Goal: Transaction & Acquisition: Book appointment/travel/reservation

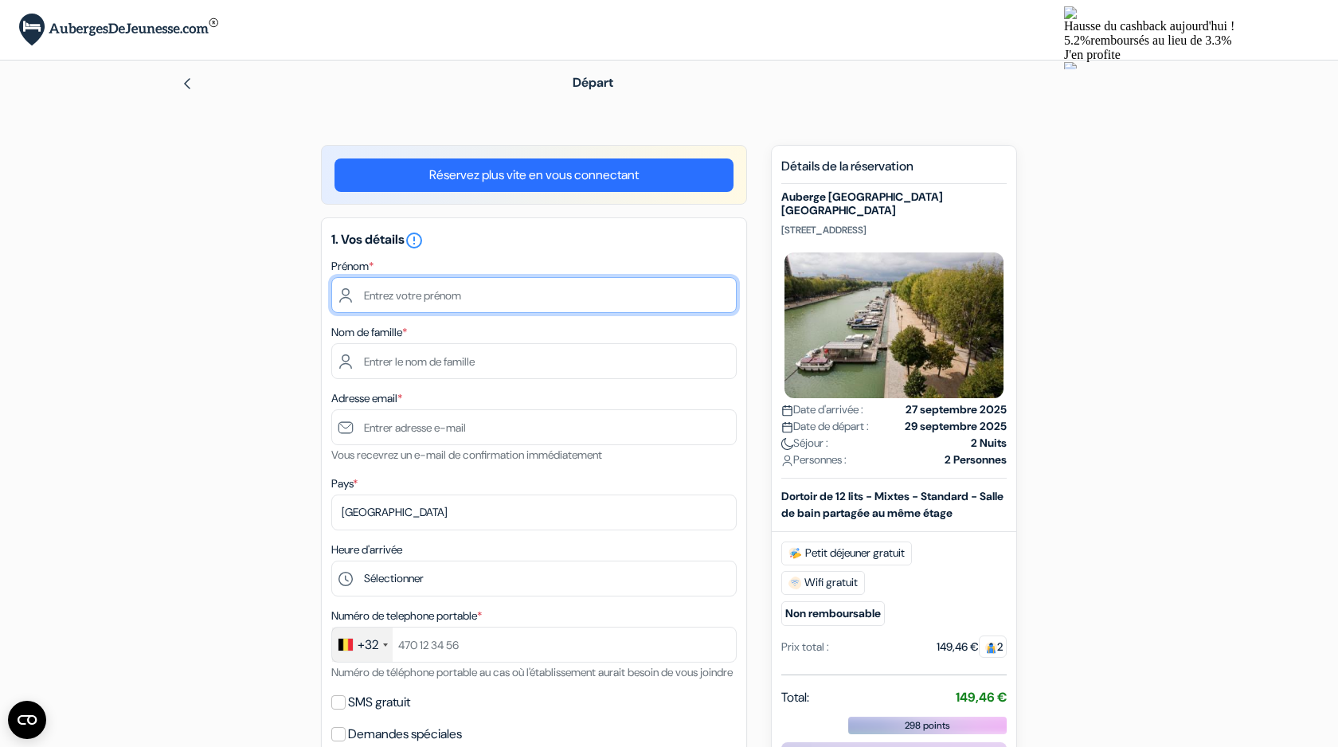
click at [474, 291] on input "text" at bounding box center [533, 295] width 405 height 36
click at [464, 294] on input "text" at bounding box center [533, 295] width 405 height 36
type input "Camille"
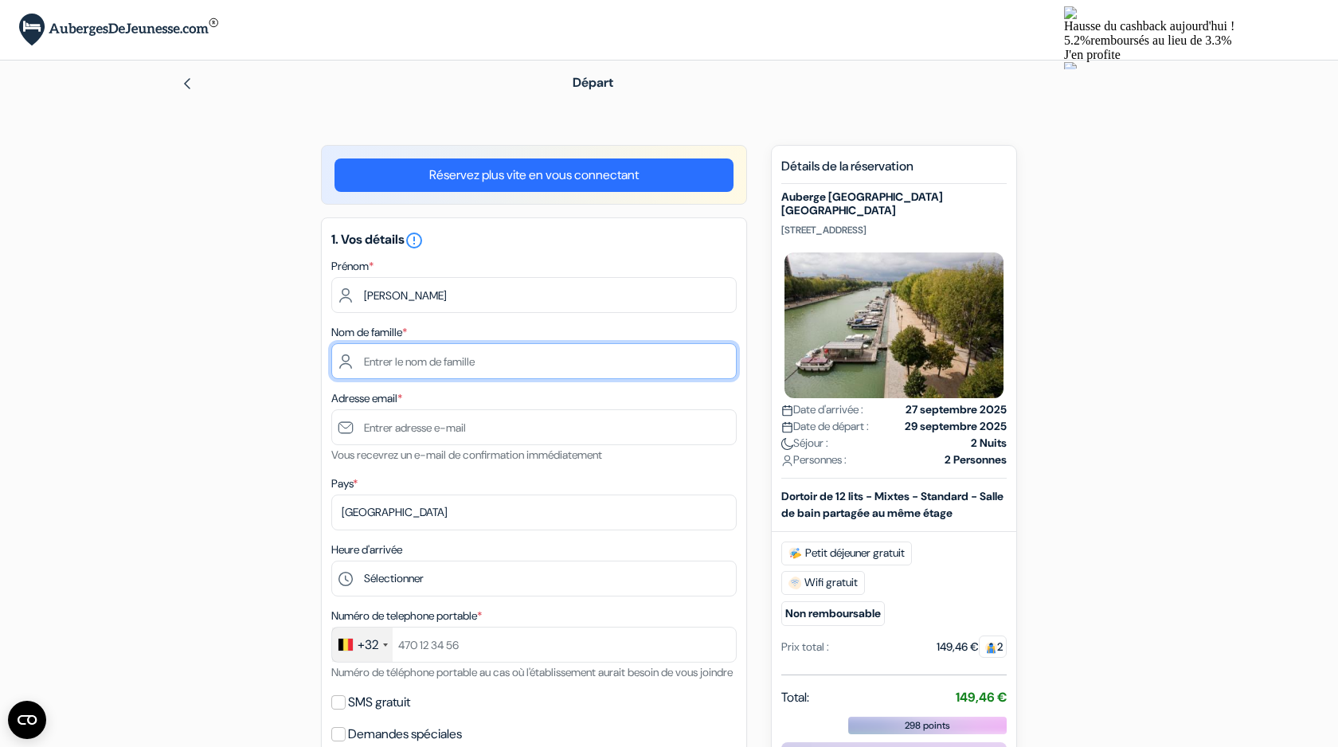
type input "Snackers"
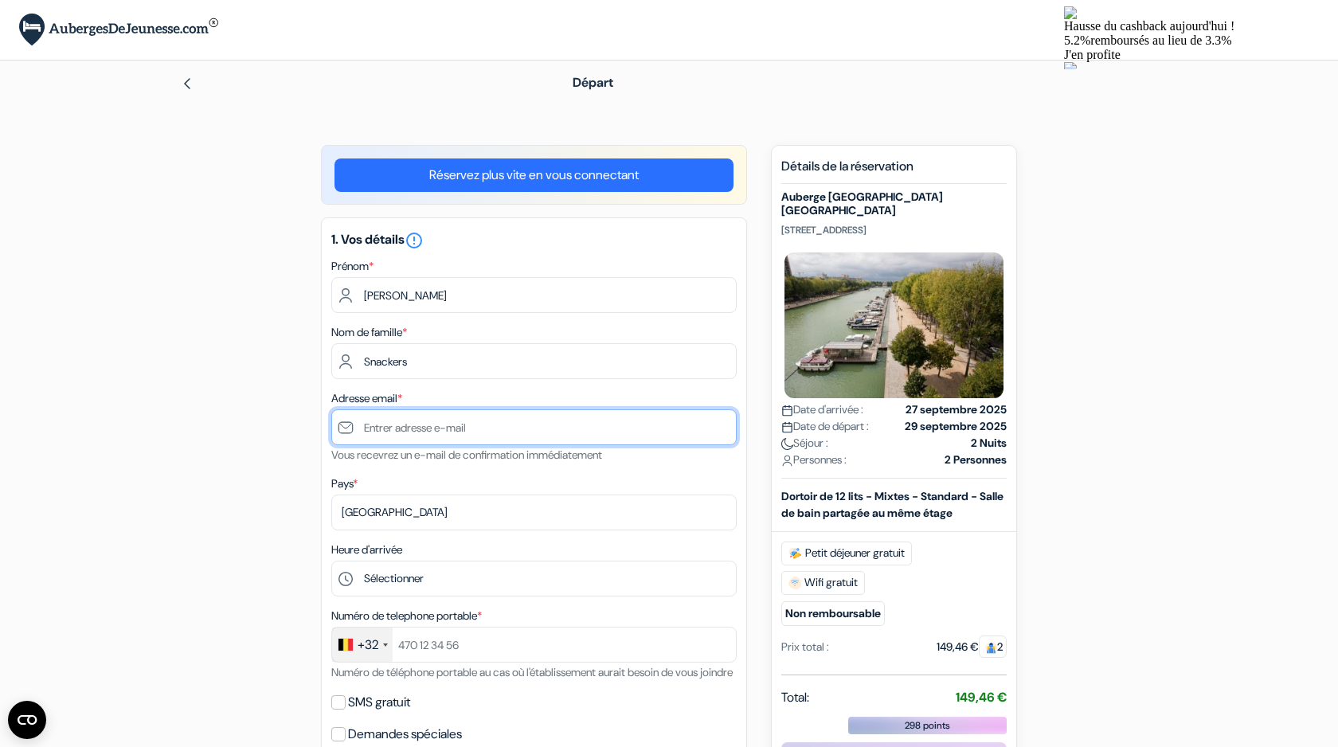
type input "[EMAIL_ADDRESS][DOMAIN_NAME]"
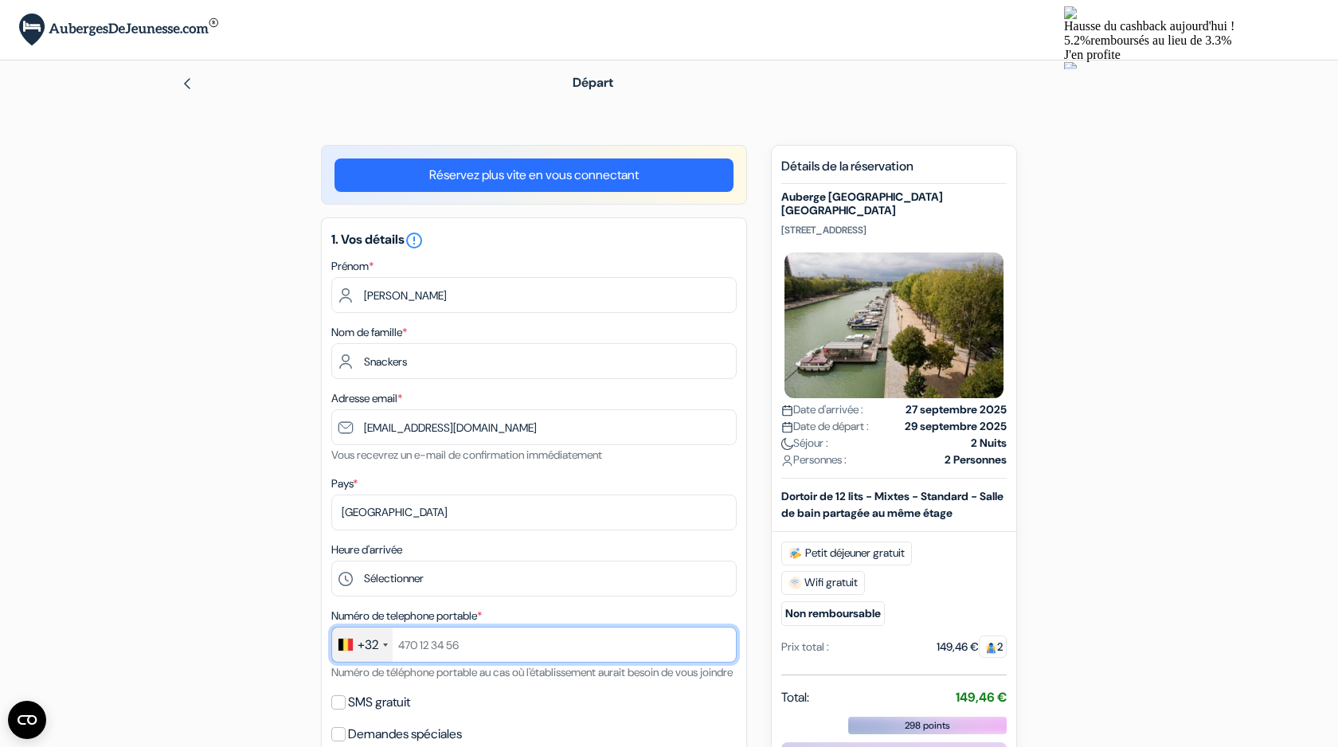
type input "+32492559452"
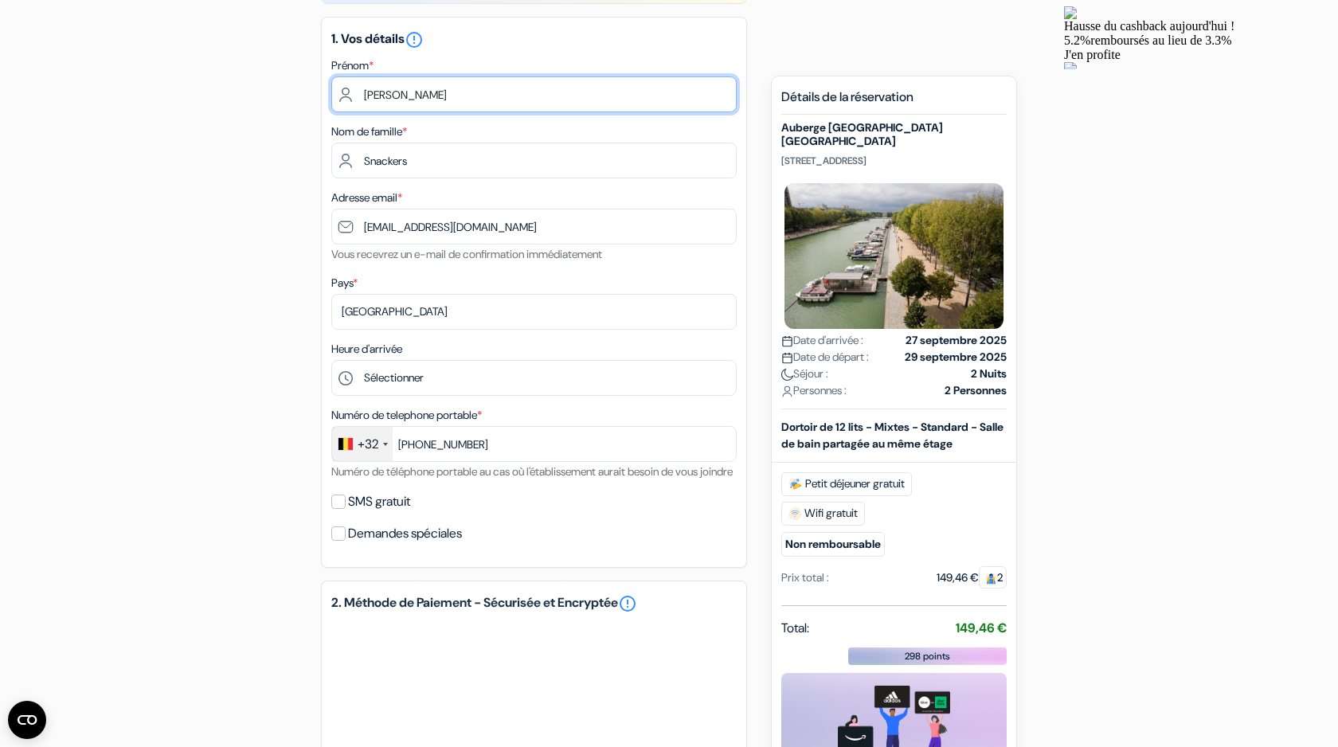
scroll to position [205, 0]
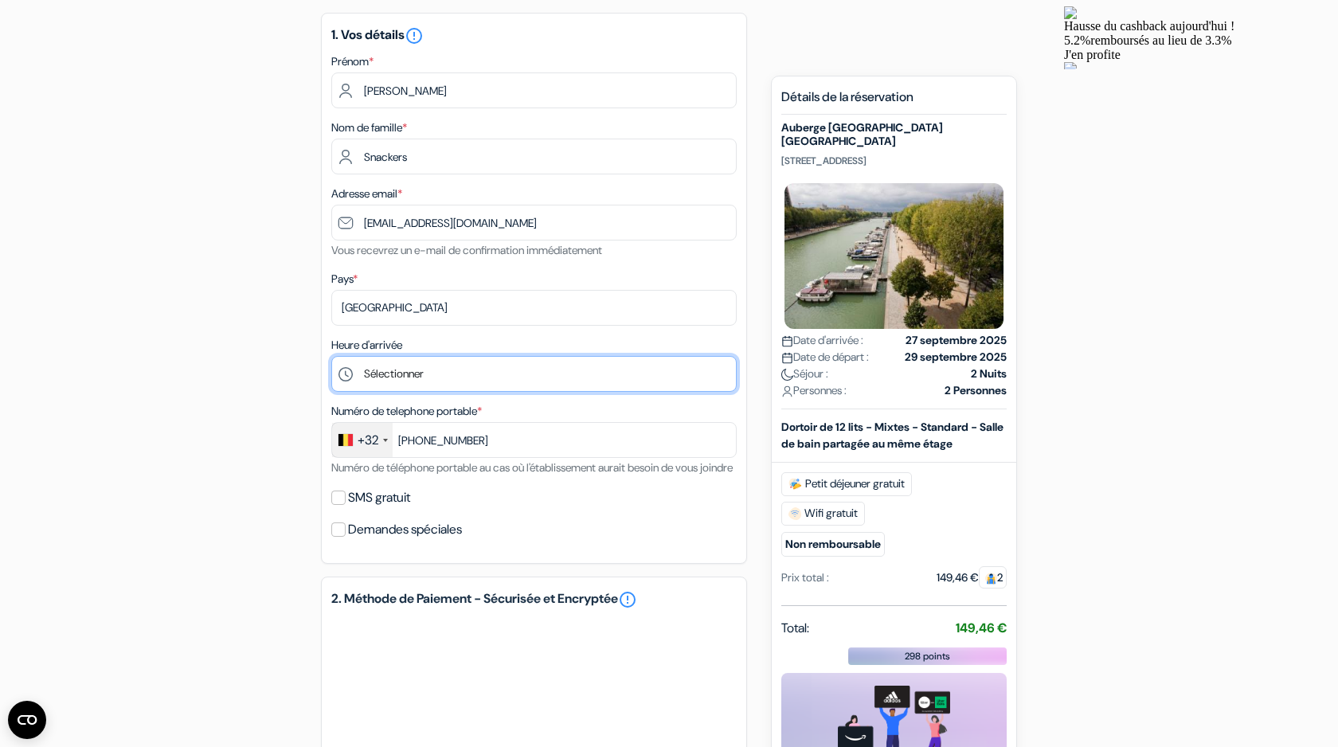
click at [417, 377] on select "Sélectionner 1:00 2:00 3:00 4:00 5:00 6:00 7:00 8:00 9:00 10:00 11:00 12:00 13:…" at bounding box center [533, 374] width 405 height 36
select select "11"
click at [331, 358] on select "Sélectionner 1:00 2:00 3:00 4:00 5:00 6:00 7:00 8:00 9:00 10:00 11:00 12:00 13:…" at bounding box center [533, 374] width 405 height 36
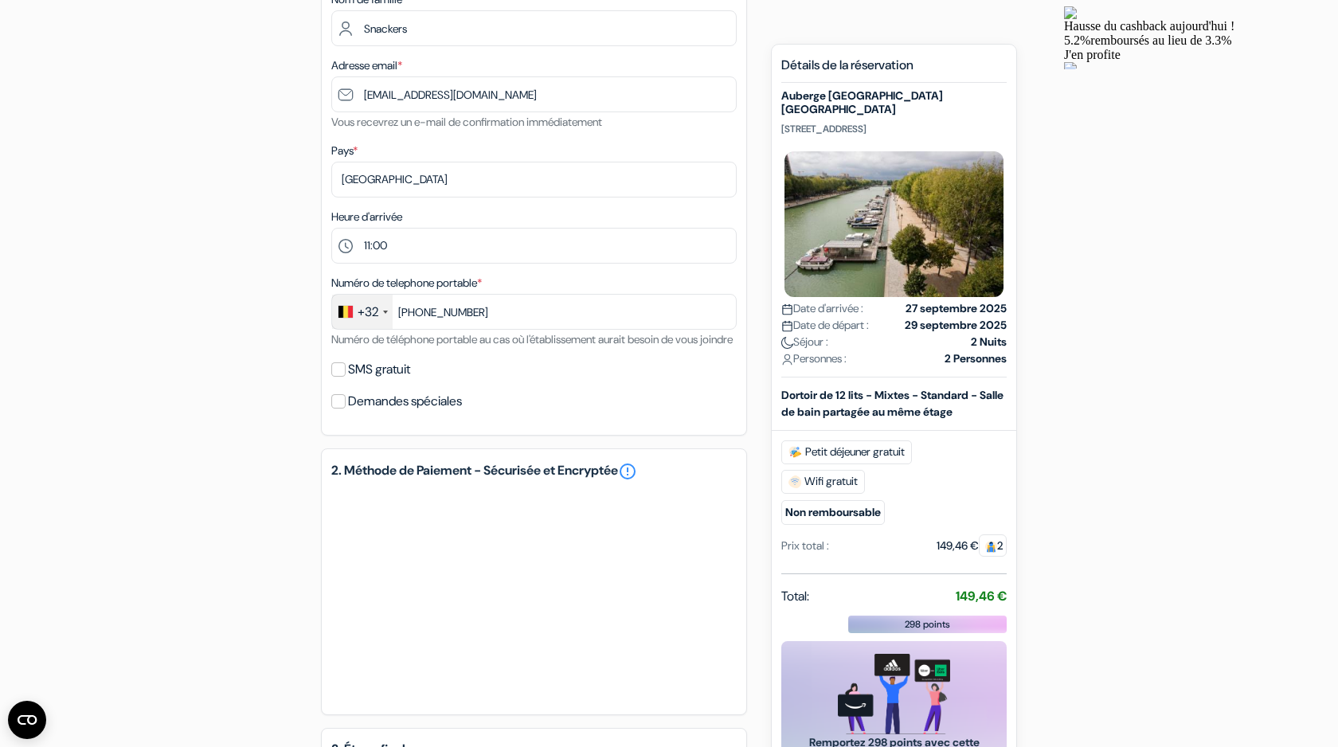
scroll to position [598, 0]
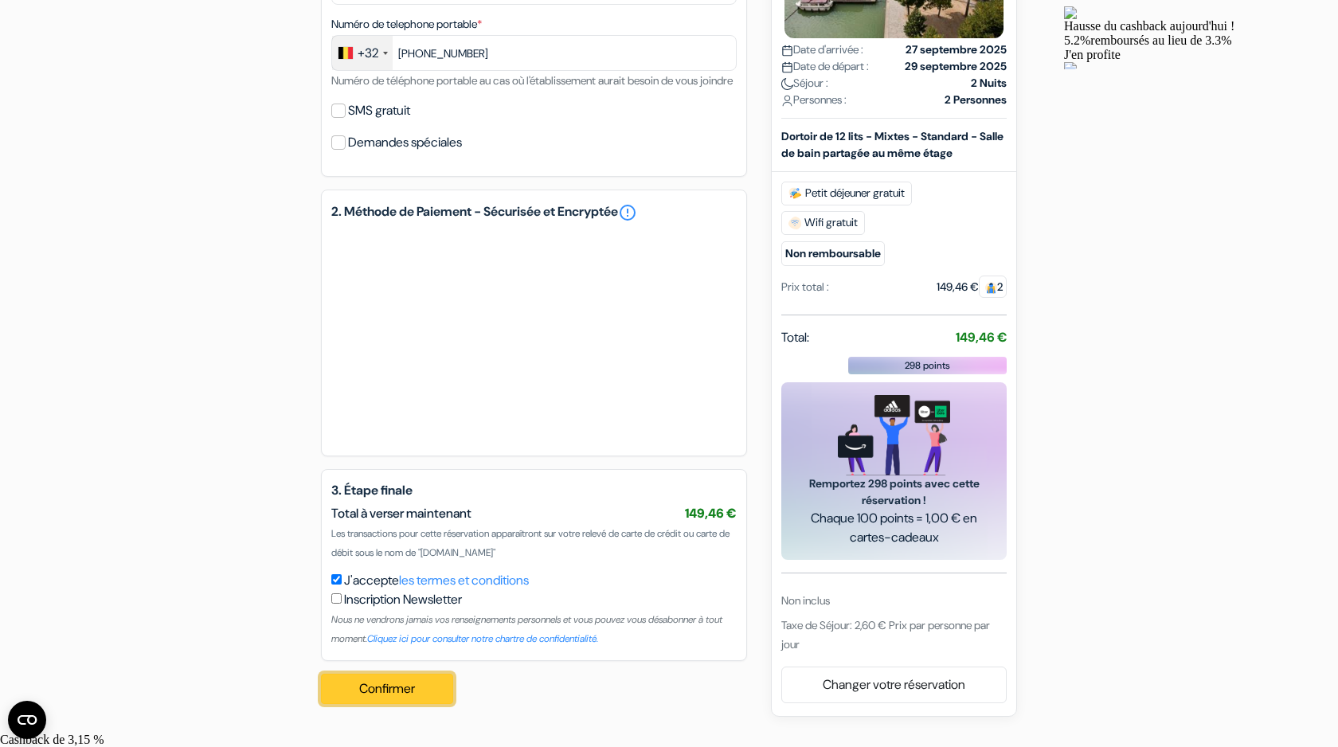
click at [409, 700] on button "Confirmer Loading..." at bounding box center [387, 689] width 132 height 30
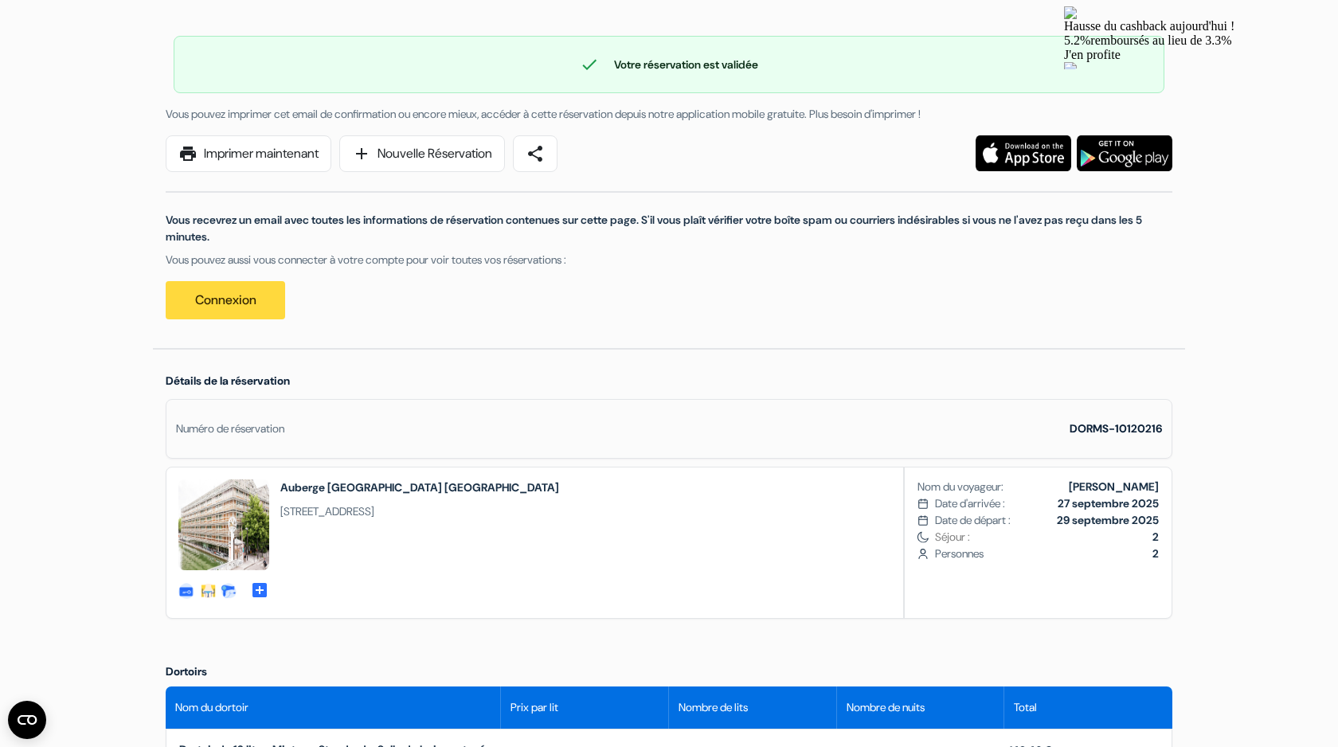
scroll to position [115, 0]
